Goal: Task Accomplishment & Management: Complete application form

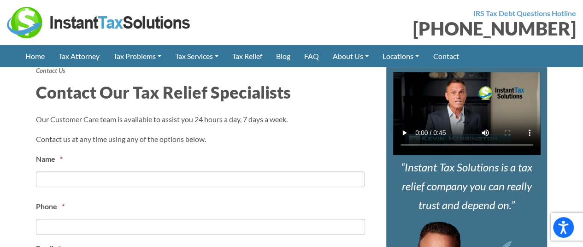
scroll to position [369, 0]
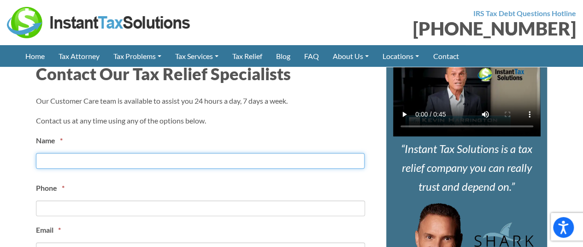
click at [87, 158] on input "First" at bounding box center [200, 161] width 329 height 16
type input "[PERSON_NAME]"
type input "3853372185"
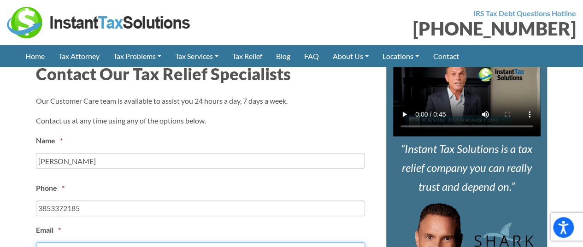
type input "[EMAIL_ADDRESS][PERSON_NAME][DOMAIN_NAME]"
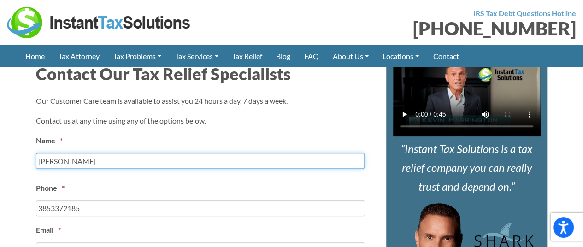
type input "[PHONE_NUMBER]"
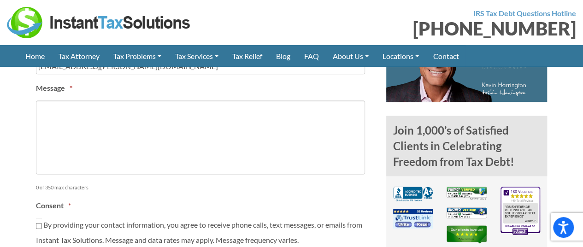
scroll to position [553, 0]
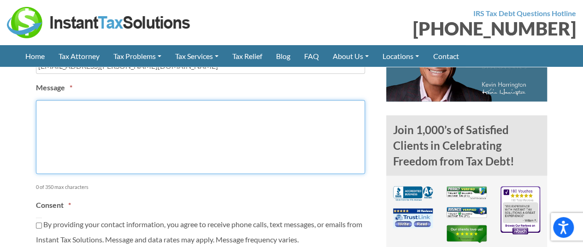
click at [127, 139] on textarea "Message *" at bounding box center [200, 137] width 329 height 74
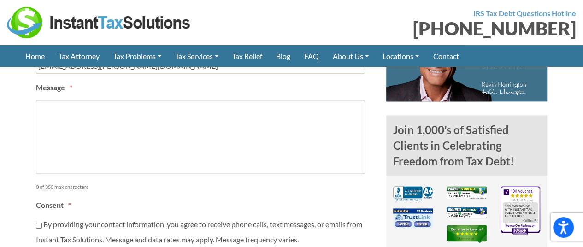
click at [41, 221] on div "By providing your contact information, you agree to receive phone calls, text m…" at bounding box center [200, 232] width 329 height 28
click at [37, 221] on input "By providing your contact information, you agree to receive phone calls, text m…" at bounding box center [39, 226] width 6 height 16
checkbox input "true"
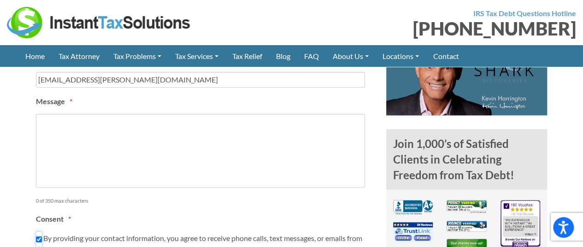
scroll to position [507, 0]
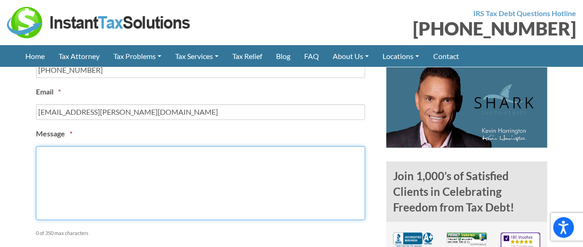
click at [71, 164] on textarea "Message *" at bounding box center [200, 183] width 329 height 74
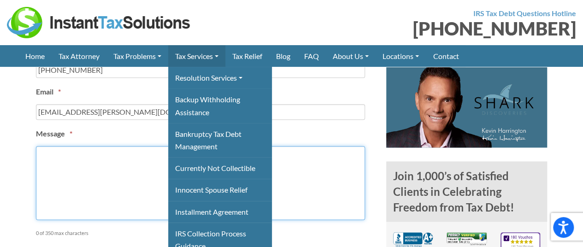
paste textarea "Hey, I wanted to follow up on my previous message as I was just in touch with o…"
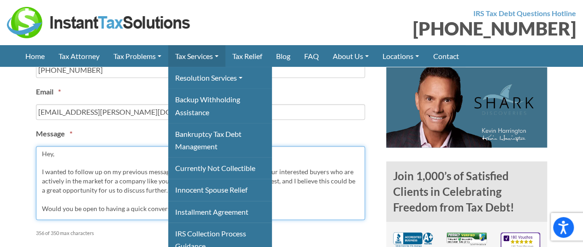
scroll to position [12, 0]
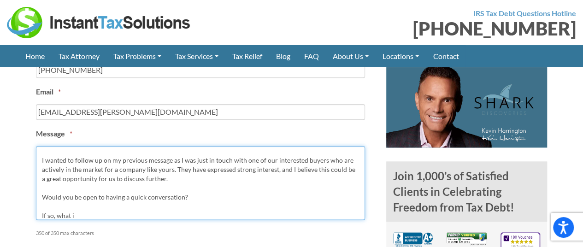
type textarea "Hey, I wanted to follow up on my previous message as I was just in touch with o…"
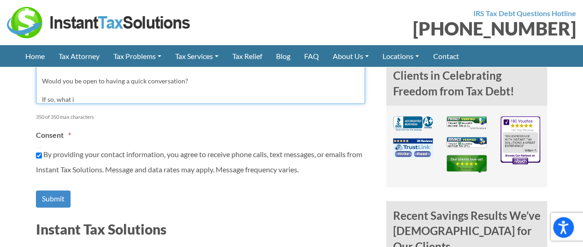
scroll to position [645, 0]
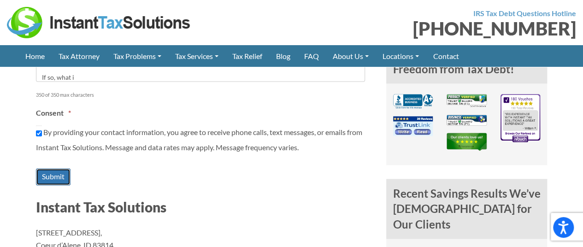
click at [69, 175] on input "Submit" at bounding box center [53, 176] width 35 height 17
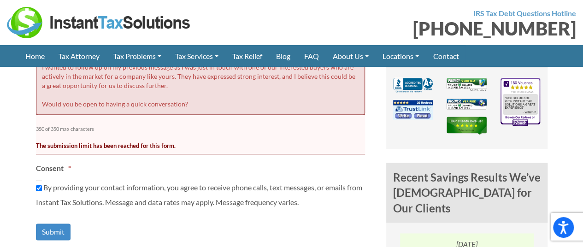
scroll to position [640, 0]
